Goal: Task Accomplishment & Management: Use online tool/utility

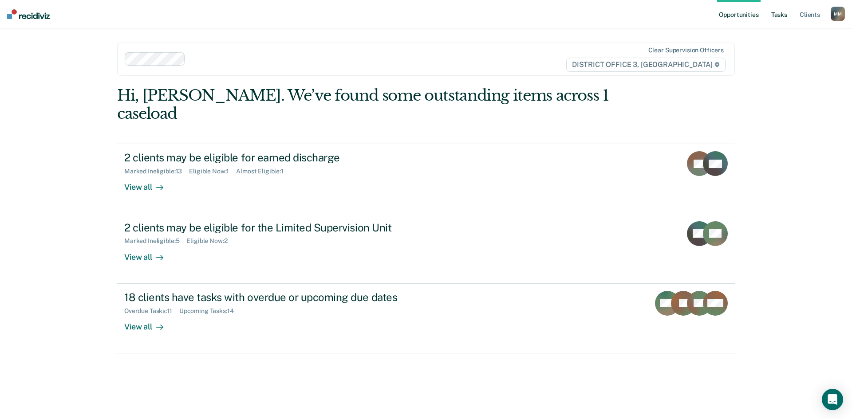
click at [779, 12] on link "Tasks" at bounding box center [780, 14] width 20 height 28
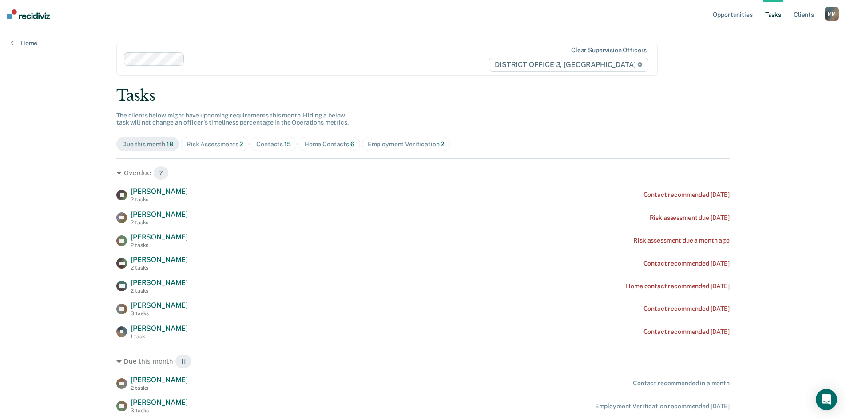
click at [219, 145] on div "Risk Assessments 2" at bounding box center [214, 145] width 57 height 8
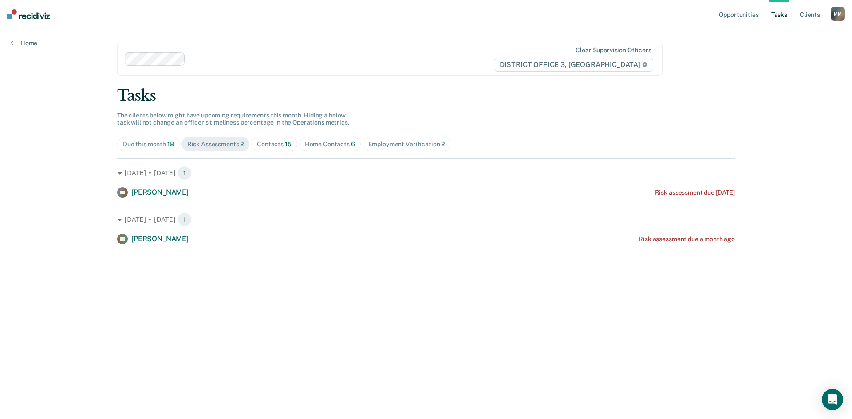
click at [273, 141] on div "Contacts 15" at bounding box center [274, 145] width 35 height 8
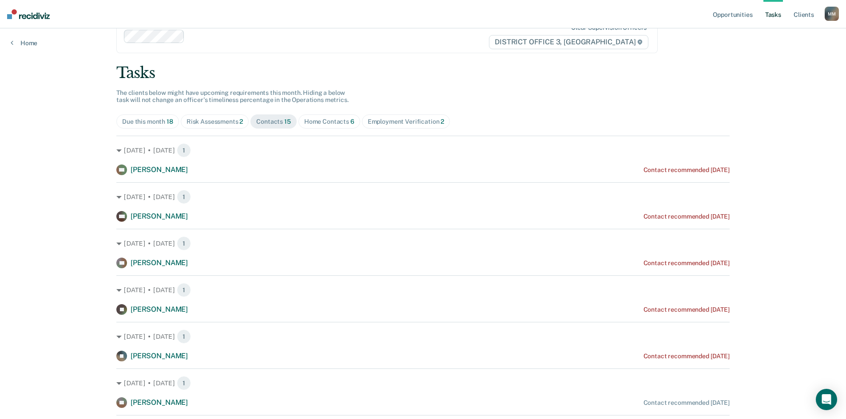
scroll to position [44, 0]
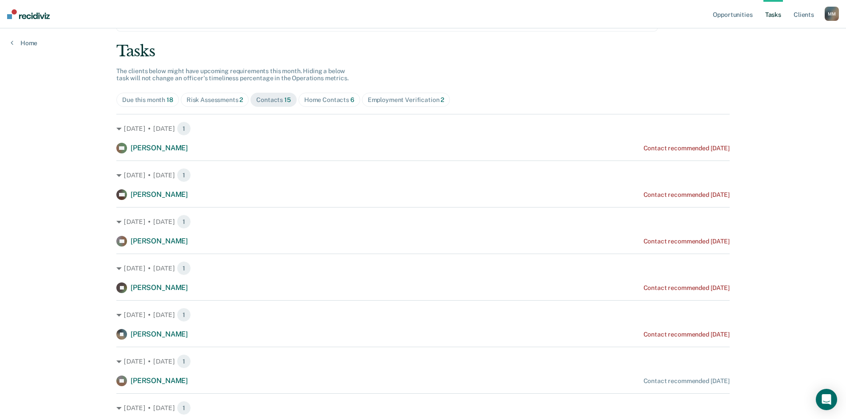
click at [331, 105] on span "Home Contacts 6" at bounding box center [329, 100] width 62 height 14
click at [402, 100] on div "Employment Verification 2" at bounding box center [406, 100] width 77 height 8
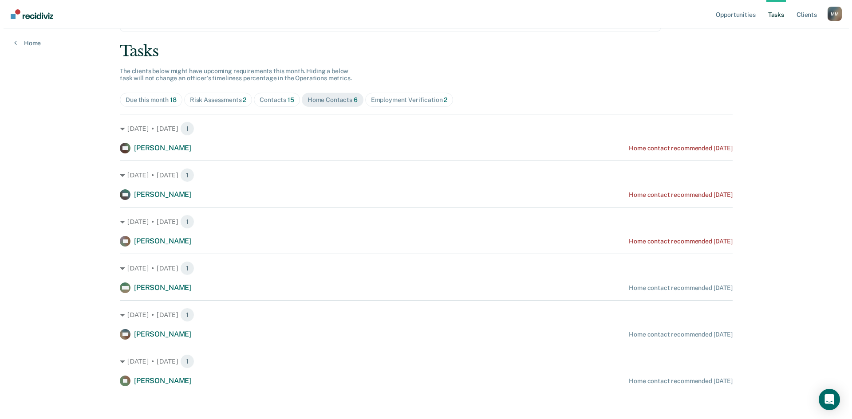
scroll to position [0, 0]
